Goal: Check status

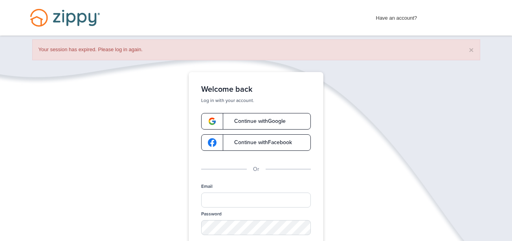
click at [245, 127] on link "Continue with Google" at bounding box center [256, 121] width 110 height 17
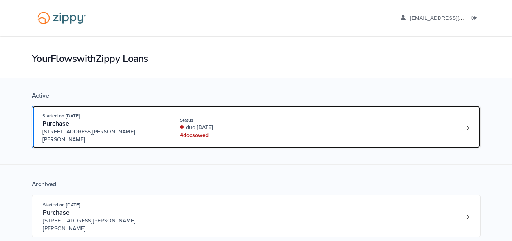
click at [251, 131] on div "4 doc s owed" at bounding box center [232, 135] width 105 height 8
